Goal: Task Accomplishment & Management: Manage account settings

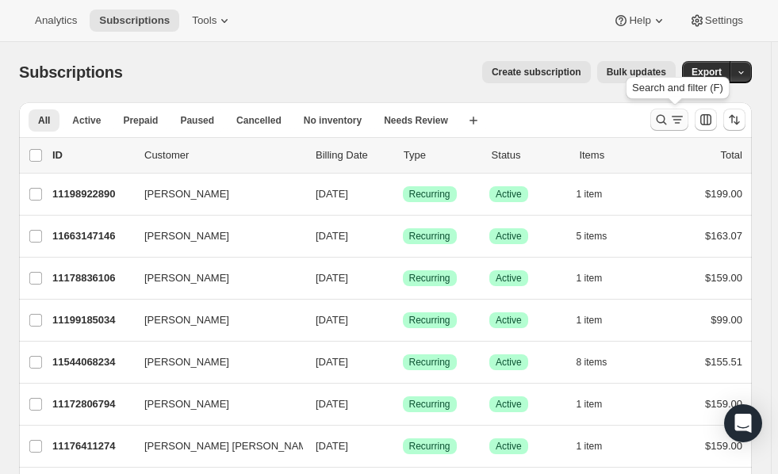
click at [670, 121] on icon "Search and filter results" at bounding box center [662, 120] width 16 height 16
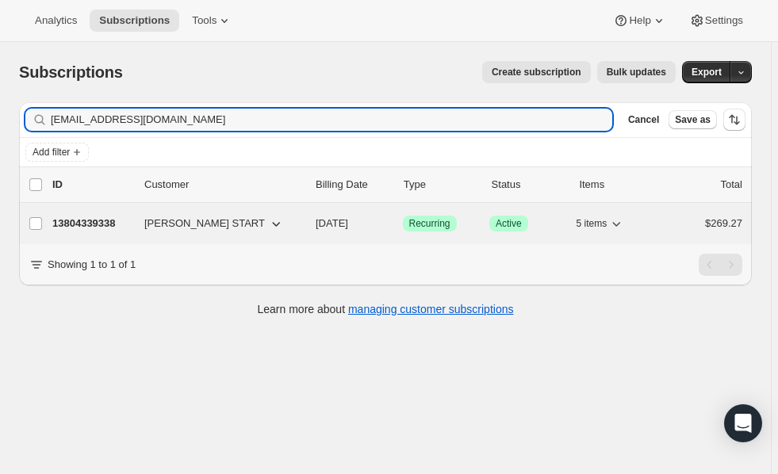
type input "[EMAIL_ADDRESS][DOMAIN_NAME]"
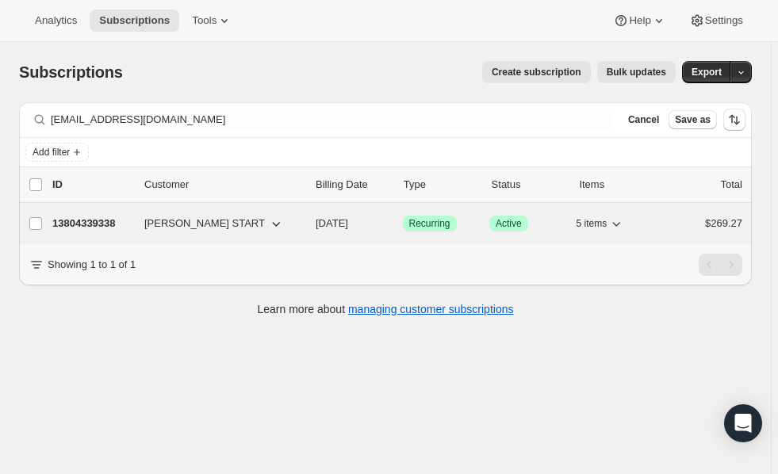
click at [624, 228] on icon "button" at bounding box center [617, 224] width 16 height 16
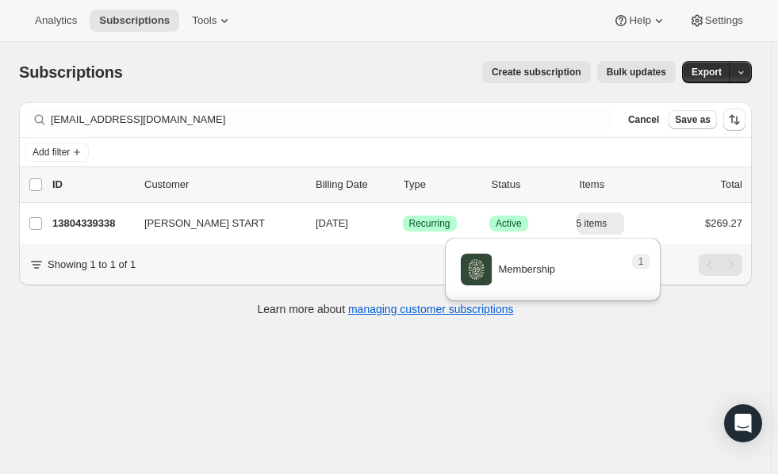
click at [21, 359] on div "Subscriptions. This page is ready Subscriptions Create subscription Bulk update…" at bounding box center [385, 279] width 771 height 474
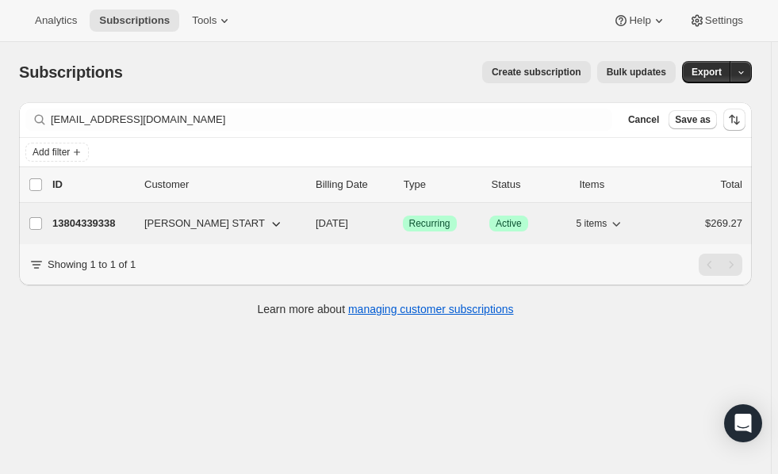
click at [73, 228] on p "13804339338" at bounding box center [91, 224] width 79 height 16
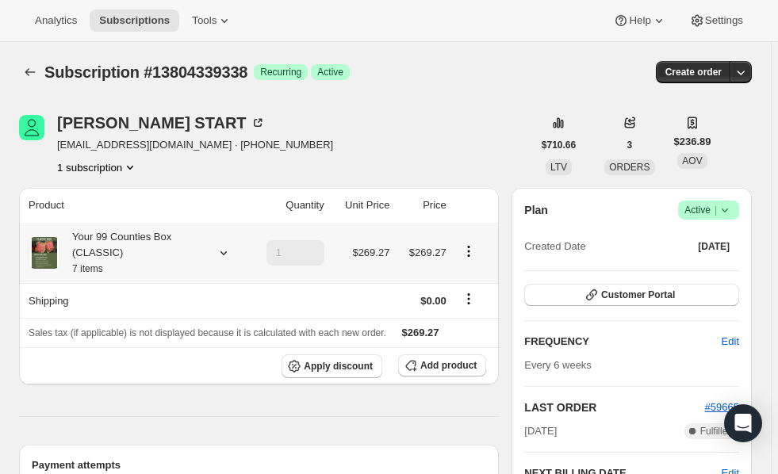
click at [221, 255] on icon at bounding box center [224, 253] width 16 height 16
